Goal: Transaction & Acquisition: Purchase product/service

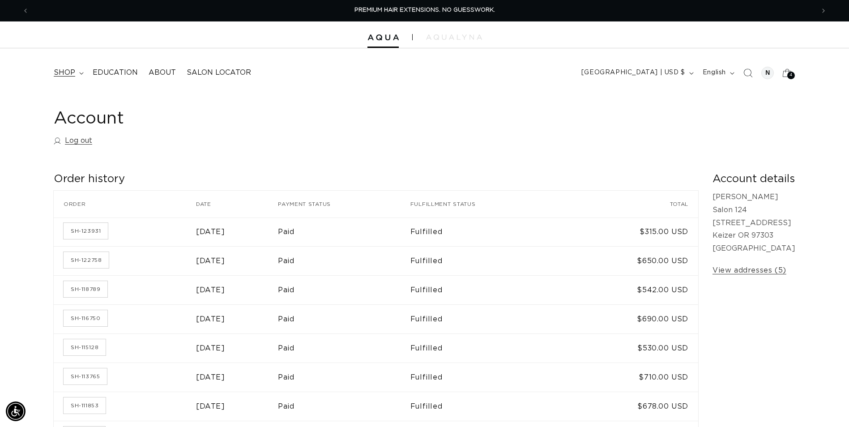
click at [79, 72] on icon at bounding box center [81, 73] width 4 height 3
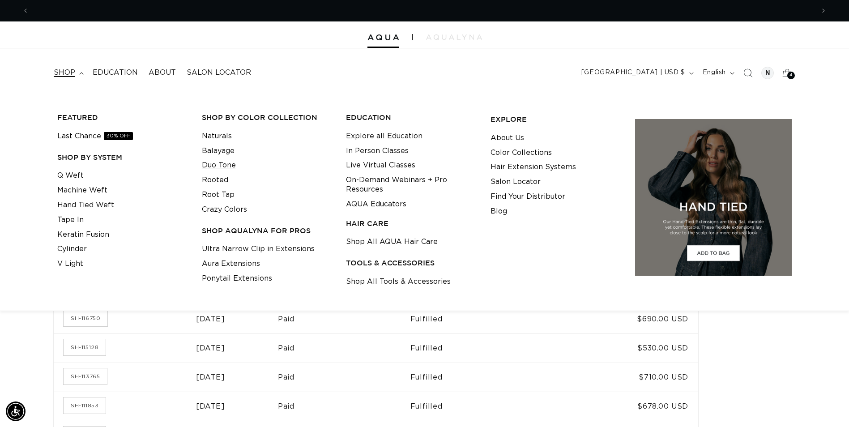
scroll to position [0, 786]
click at [72, 177] on link "Q Weft" at bounding box center [70, 175] width 26 height 15
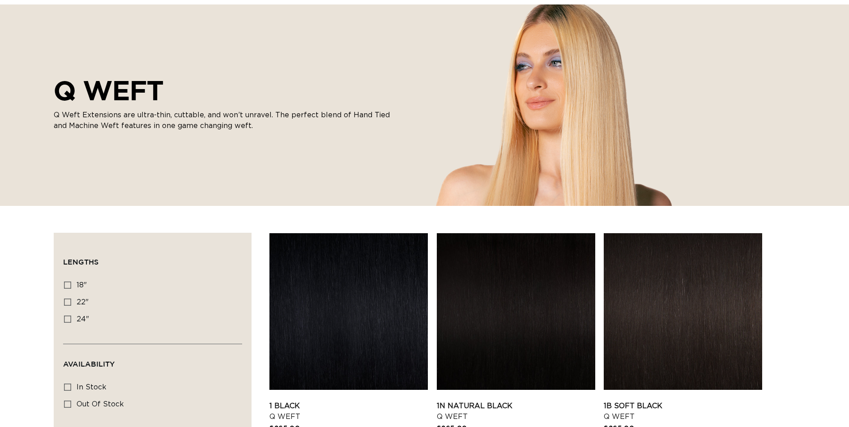
scroll to position [90, 0]
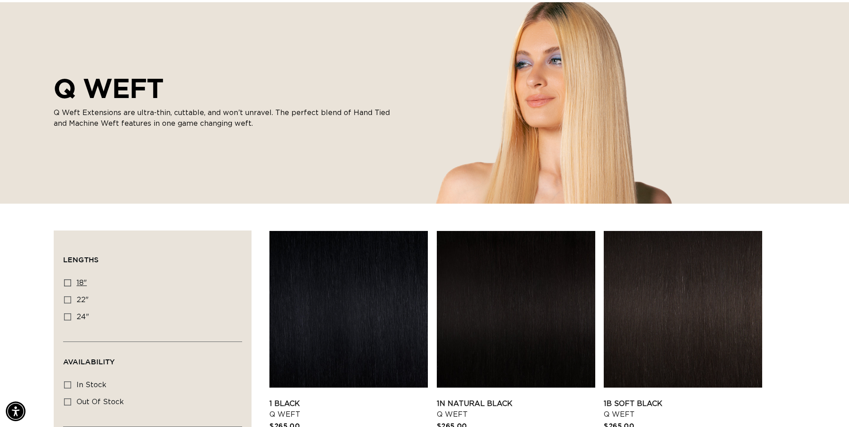
click at [65, 277] on label "18" 18" (5 products)" at bounding box center [150, 283] width 172 height 17
click at [65, 279] on input "18" 18" (5 products)" at bounding box center [67, 282] width 7 height 7
checkbox input "true"
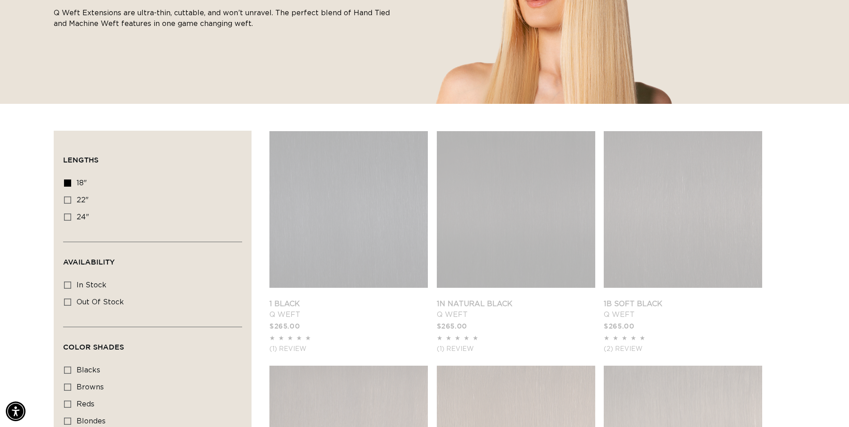
scroll to position [224, 0]
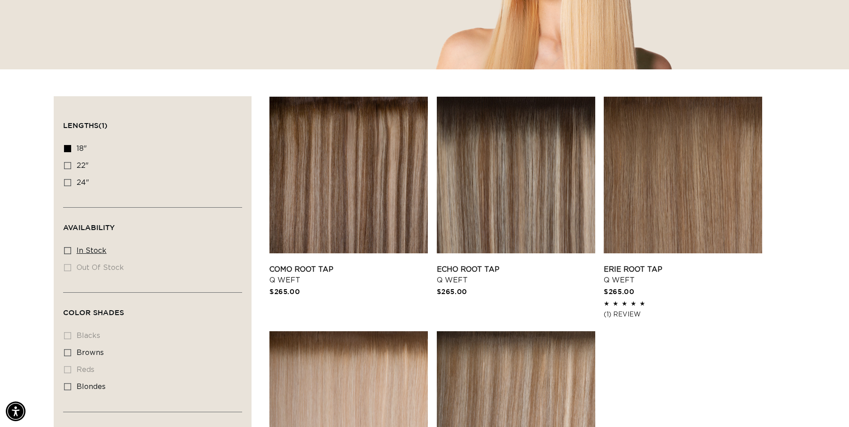
click at [71, 247] on icon at bounding box center [67, 250] width 7 height 7
click at [71, 247] on input "In stock In stock (5 products)" at bounding box center [67, 250] width 7 height 7
checkbox input "true"
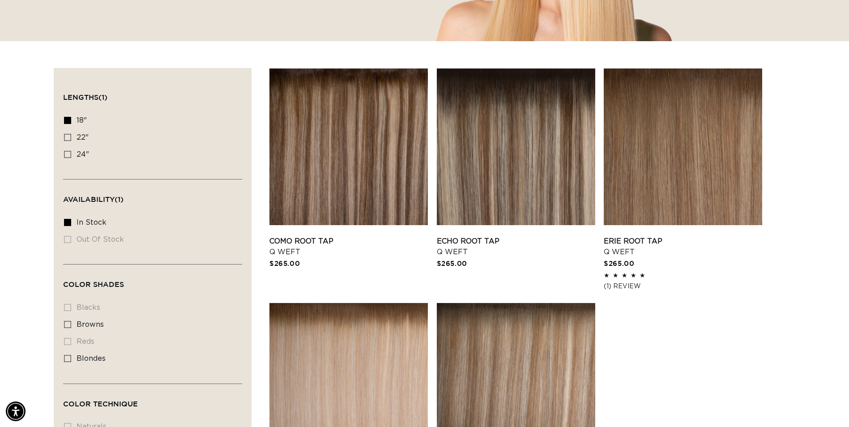
scroll to position [224, 0]
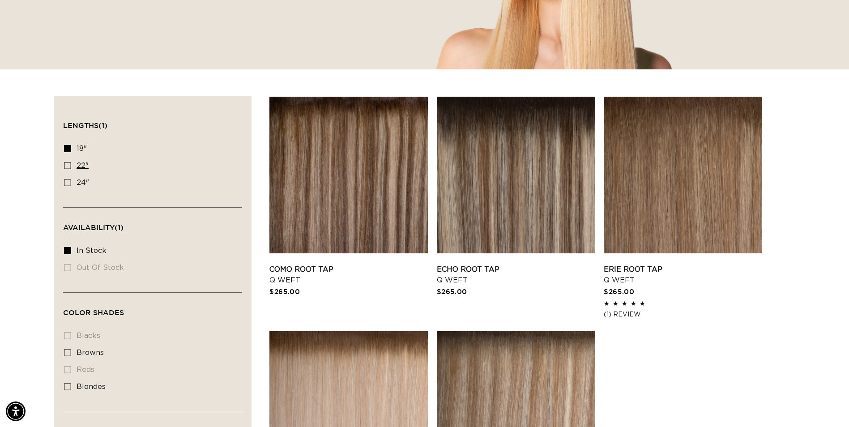
click at [69, 167] on icon at bounding box center [67, 165] width 7 height 7
click at [69, 167] on input "22" 22" (5 products)" at bounding box center [67, 165] width 7 height 7
checkbox input "true"
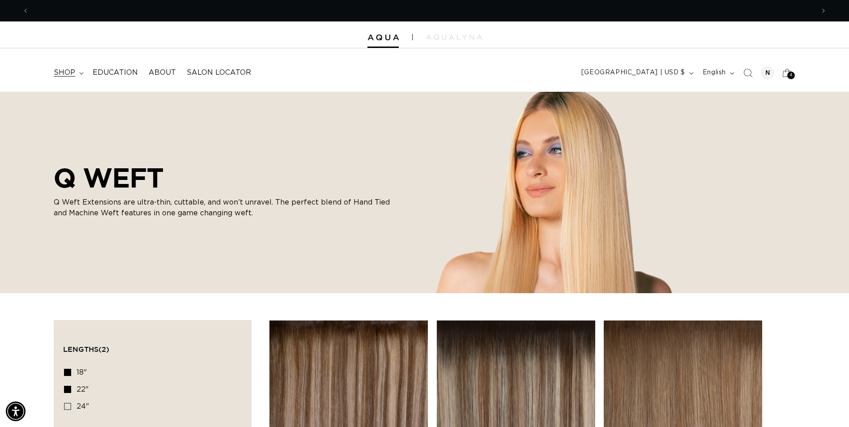
click at [75, 74] on summary "shop" at bounding box center [67, 73] width 39 height 20
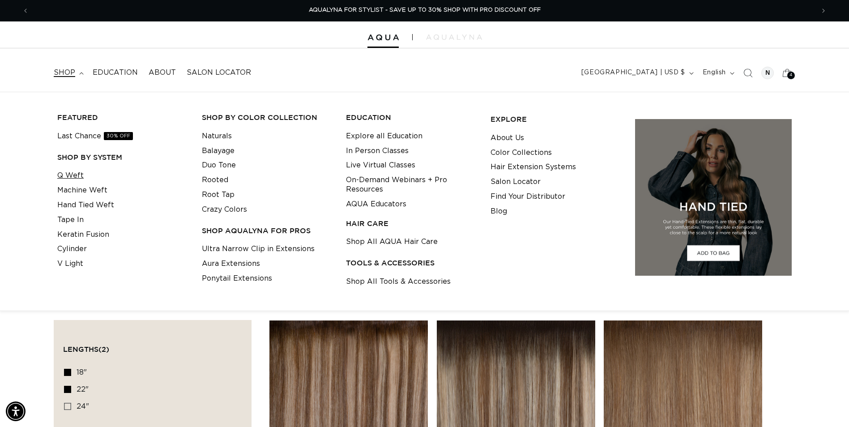
click at [71, 179] on link "Q Weft" at bounding box center [70, 175] width 26 height 15
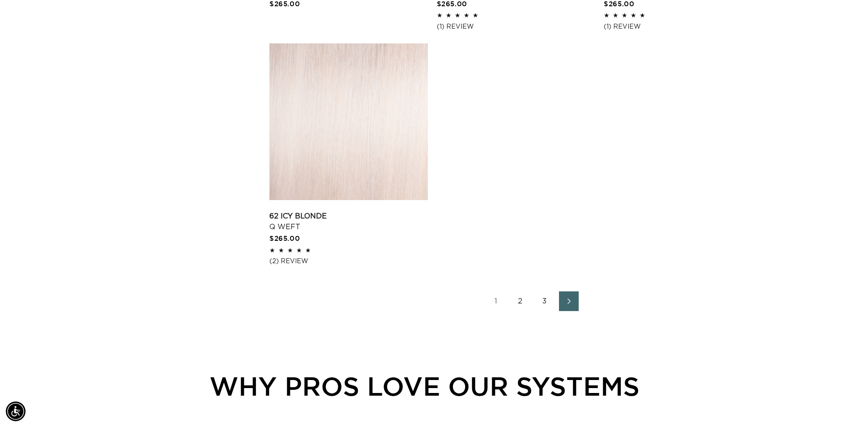
scroll to position [0, 1572]
click at [520, 304] on link "2" at bounding box center [521, 301] width 20 height 20
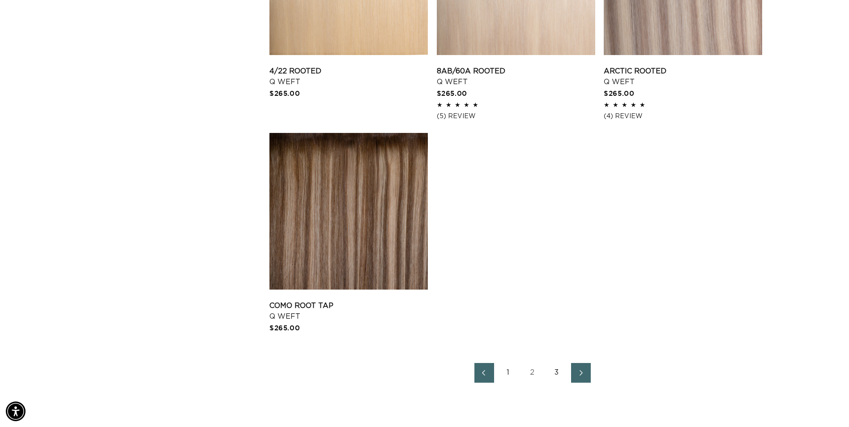
scroll to position [0, 1572]
click at [555, 373] on link "3" at bounding box center [557, 373] width 20 height 20
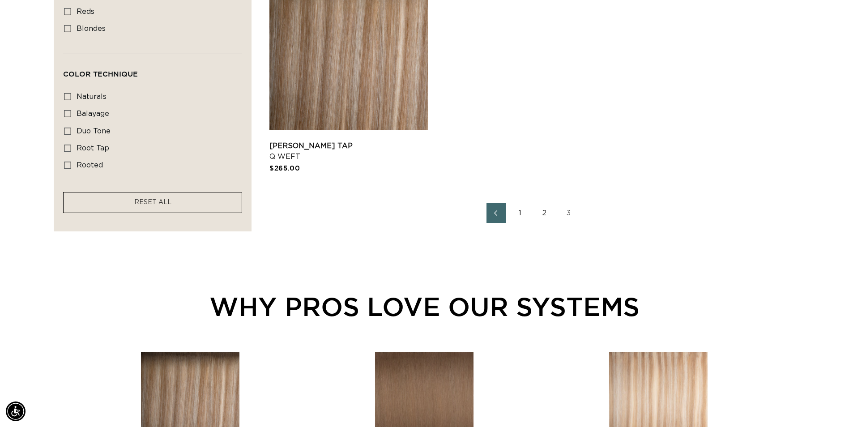
scroll to position [0, 786]
click at [543, 212] on link "2" at bounding box center [545, 213] width 20 height 20
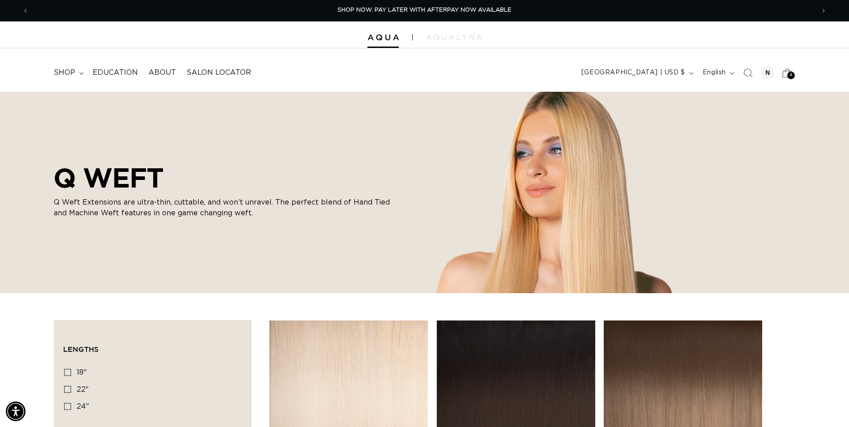
click at [789, 74] on div "4 4" at bounding box center [792, 76] width 8 height 8
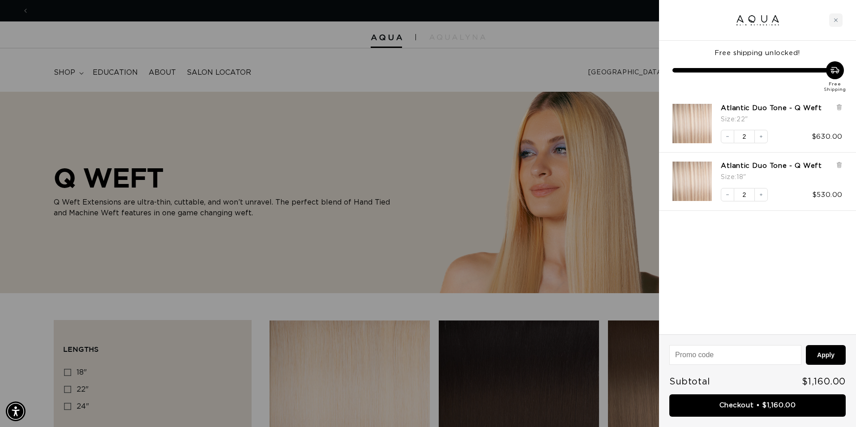
scroll to position [0, 1585]
